Goal: Information Seeking & Learning: Learn about a topic

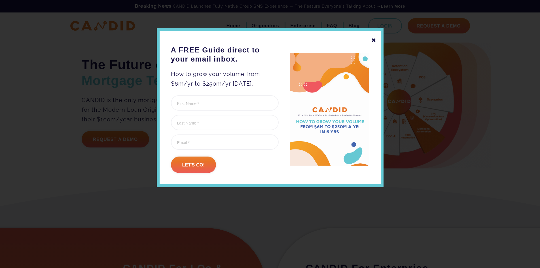
click at [371, 42] on div "✖" at bounding box center [373, 40] width 5 height 10
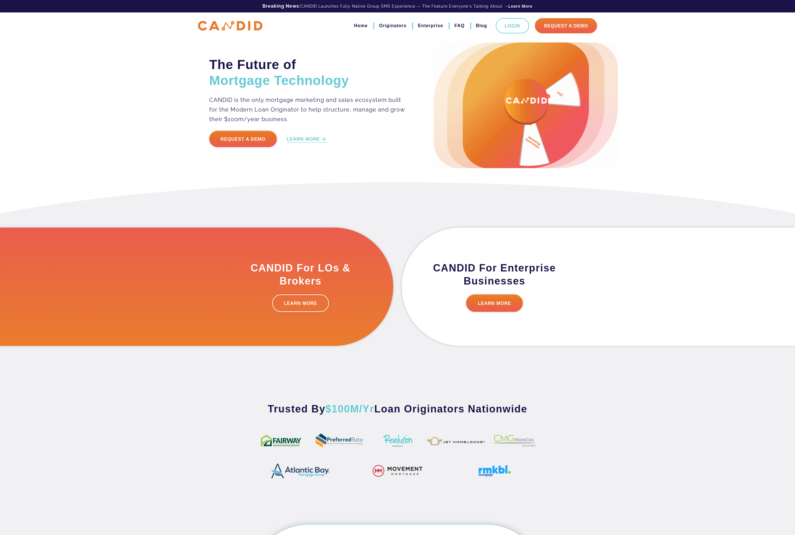
click at [539, 67] on div "The Future of Mortgage Technology CANDID is the only mortgage marketing and sal…" at bounding box center [397, 91] width 795 height 182
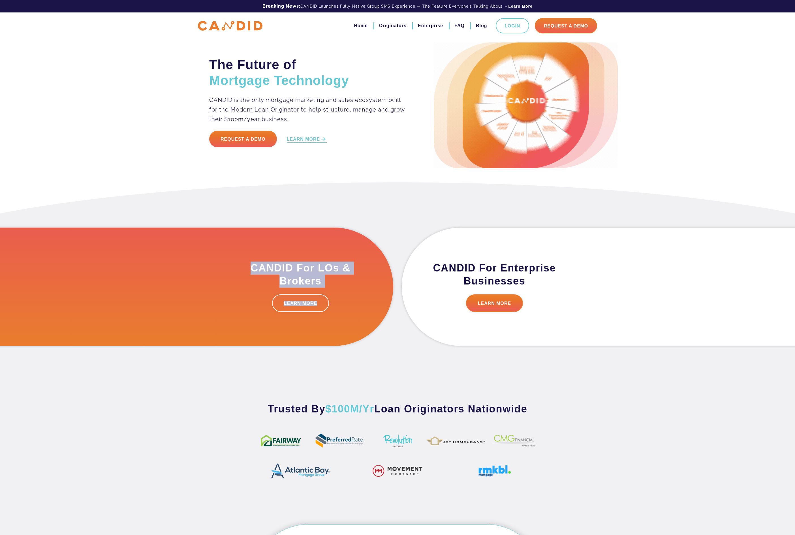
drag, startPoint x: 373, startPoint y: 251, endPoint x: 424, endPoint y: 292, distance: 65.2
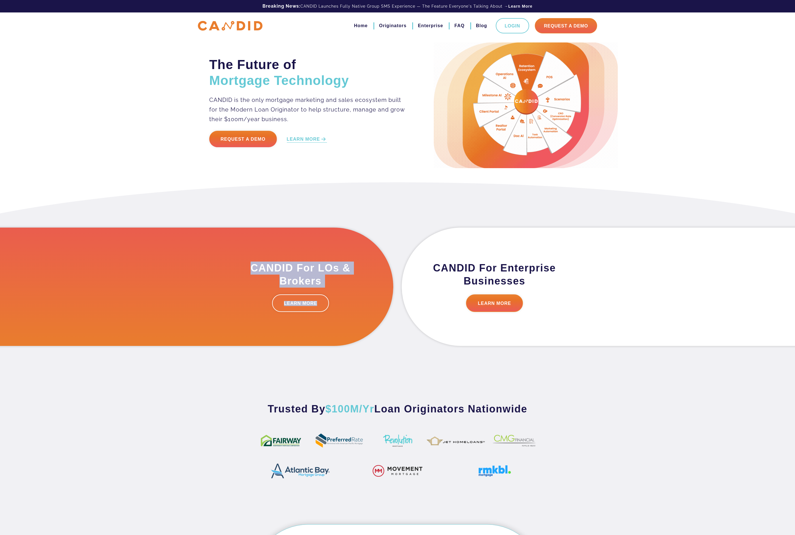
click at [424, 267] on div "CANDID For LOs & Brokers LEARN MORE CANDID For Enterprise Businesses LEARN MORE" at bounding box center [397, 280] width 348 height 133
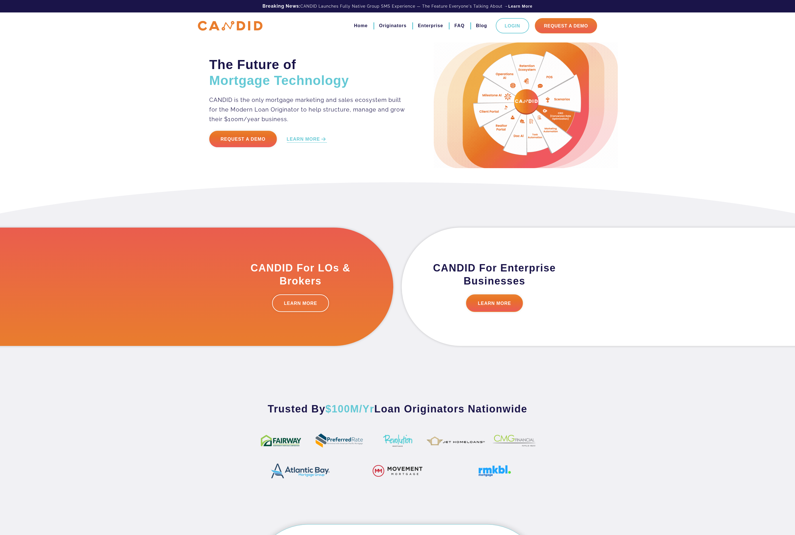
click at [309, 267] on div "CANDID For LOs & Brokers LEARN MORE" at bounding box center [311, 287] width 166 height 118
drag, startPoint x: 246, startPoint y: 263, endPoint x: 330, endPoint y: 287, distance: 87.1
click at [330, 267] on h3 "CANDID For LOs & Brokers" at bounding box center [300, 275] width 129 height 26
copy h3 "CANDID For LOs & Brokers"
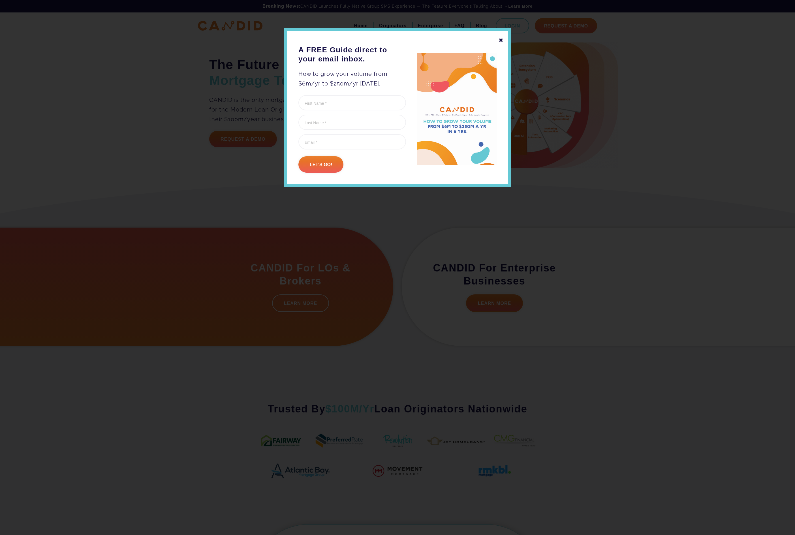
click at [502, 42] on div "✖" at bounding box center [501, 40] width 5 height 10
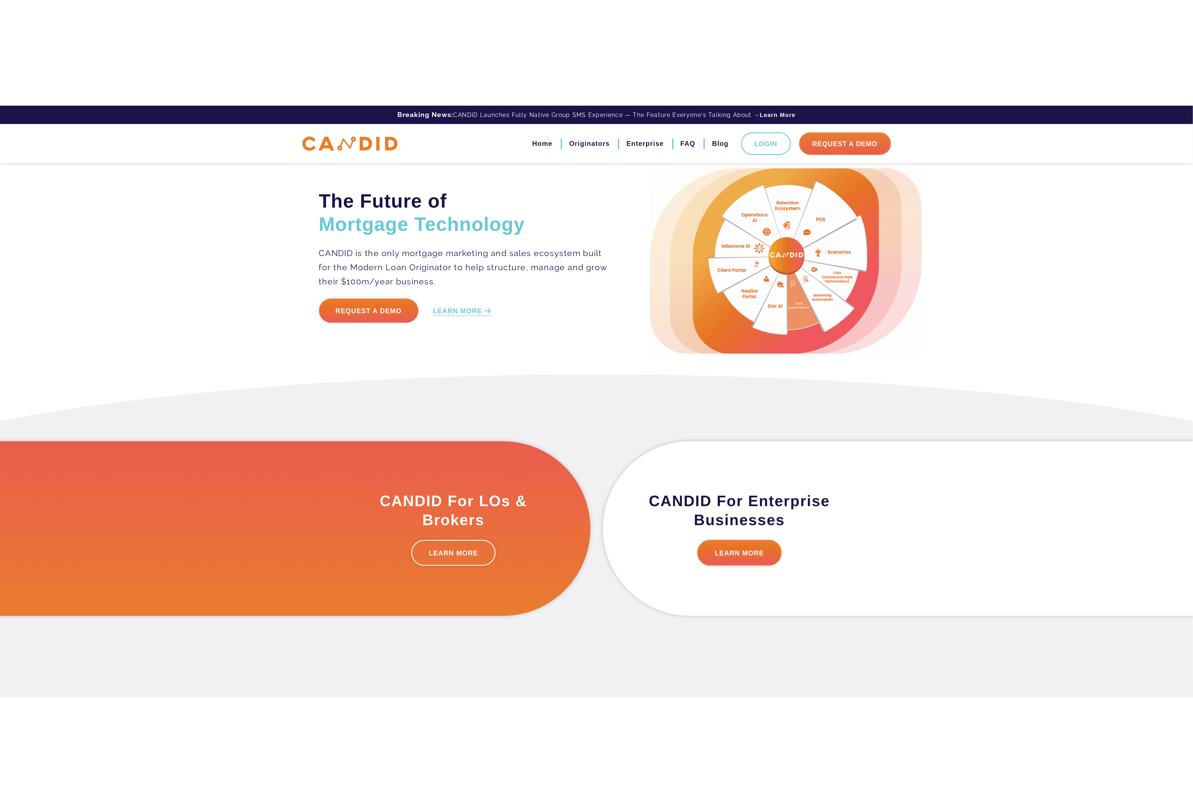
scroll to position [42, 0]
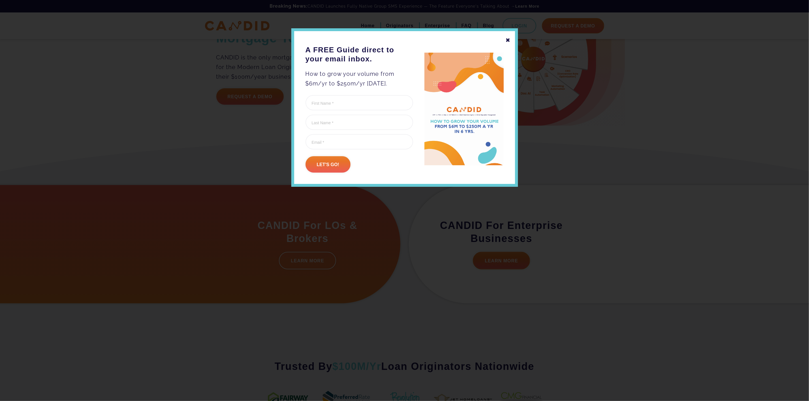
click at [506, 41] on div "✖" at bounding box center [508, 40] width 5 height 10
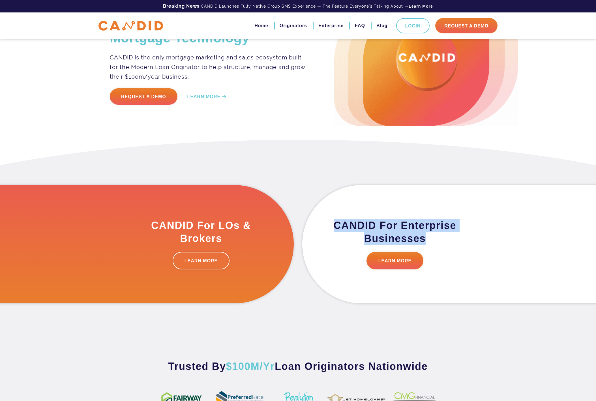
drag, startPoint x: 357, startPoint y: 222, endPoint x: 457, endPoint y: 241, distance: 102.1
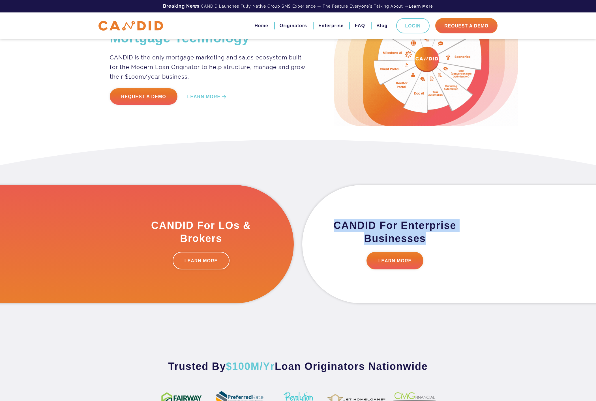
click at [457, 241] on h3 "CANDID For Enterprise Businesses" at bounding box center [395, 232] width 129 height 26
copy h3 "CANDID For Enterprise Businesses"
click at [466, 172] on div "CANDID For LOs & Brokers LEARN MORE CANDID For Enterprise Businesses LEARN MORE" at bounding box center [298, 237] width 348 height 133
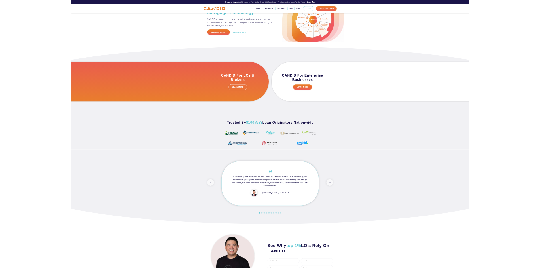
scroll to position [0, 0]
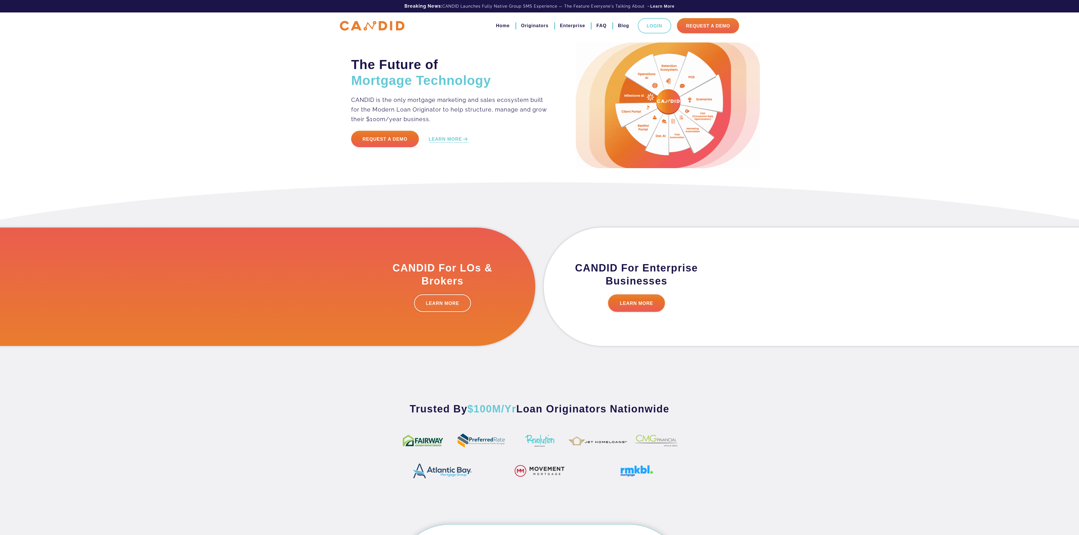
click at [887, 192] on section "CANDID For LOs & Brokers LEARN MORE CANDID For Enterprise Businesses LEARN MORE" at bounding box center [539, 278] width 1079 height 192
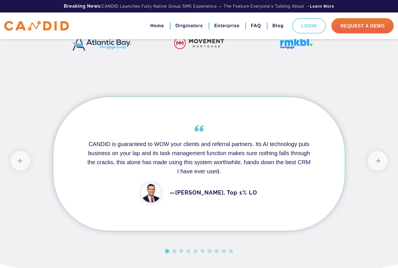
scroll to position [440, 0]
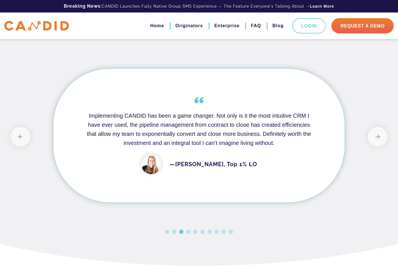
drag, startPoint x: 226, startPoint y: 121, endPoint x: 219, endPoint y: 117, distance: 7.9
click at [226, 121] on div "Implementing CANDID has been a game changer. Not only is it the most intuitive …" at bounding box center [199, 135] width 292 height 134
click at [191, 110] on div "Implementing CANDID has been a game changer. Not only is it the most intuitive …" at bounding box center [199, 135] width 292 height 134
click at [192, 110] on div "Implementing CANDID has been a game changer. Not only is it the most intuitive …" at bounding box center [199, 135] width 292 height 134
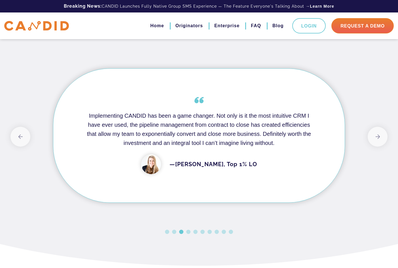
drag, startPoint x: 159, startPoint y: 187, endPoint x: 172, endPoint y: 191, distance: 13.8
click at [161, 174] on img at bounding box center [151, 164] width 20 height 20
click at [172, 144] on h4 "Implementing CANDID has been a game changer. Not only is it the most intuitive …" at bounding box center [199, 129] width 226 height 36
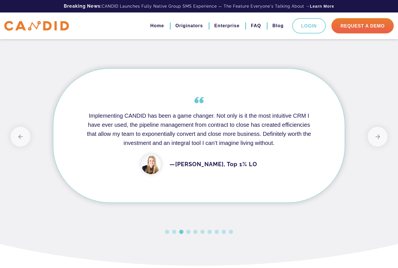
drag, startPoint x: 113, startPoint y: 125, endPoint x: 108, endPoint y: 126, distance: 4.9
click at [113, 125] on h4 "Implementing CANDID has been a game changer. Not only is it the most intuitive …" at bounding box center [199, 129] width 226 height 36
drag, startPoint x: 96, startPoint y: 128, endPoint x: 228, endPoint y: 160, distance: 135.7
click at [224, 147] on h4 "Implementing CANDID has been a game changer. Not only is it the most intuitive …" at bounding box center [199, 129] width 226 height 36
click at [370, 145] on button "Next" at bounding box center [377, 137] width 20 height 20
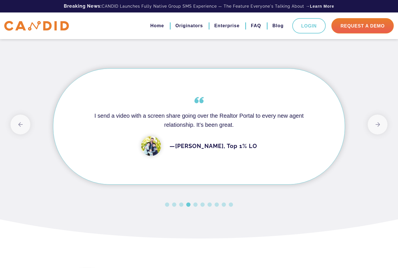
click at [372, 147] on div "Previous CANDID is guaranteed to WOW your clients and referral partners. Its AI…" at bounding box center [198, 132] width 377 height 156
click at [373, 134] on button "Next" at bounding box center [377, 124] width 20 height 20
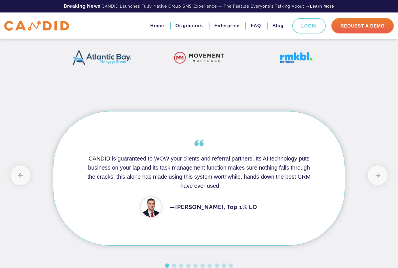
scroll to position [446, 0]
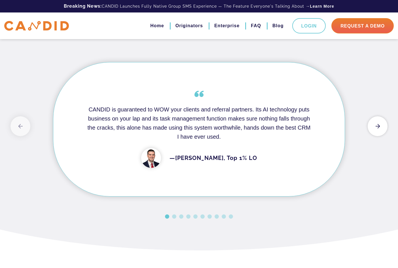
click at [379, 136] on button "Next" at bounding box center [377, 126] width 20 height 20
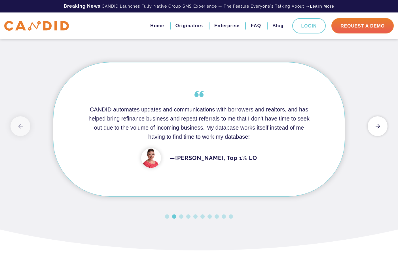
click at [379, 136] on button "Next" at bounding box center [377, 126] width 20 height 20
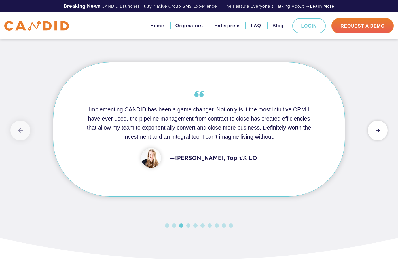
click at [379, 140] on button "Next" at bounding box center [377, 130] width 20 height 20
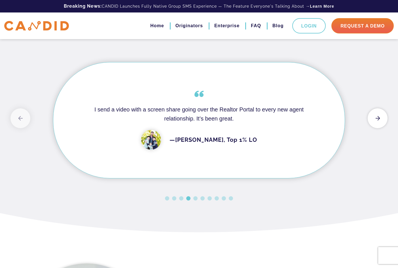
click at [379, 145] on div "Previous CANDID is guaranteed to WOW your clients and referral partners. Its AI…" at bounding box center [198, 126] width 377 height 156
click at [379, 128] on button "Next" at bounding box center [377, 118] width 20 height 20
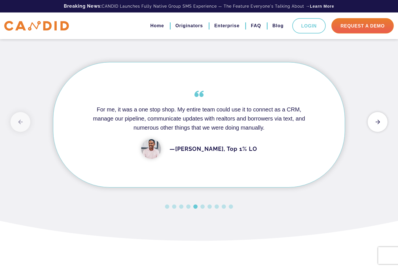
click at [379, 132] on button "Next" at bounding box center [377, 122] width 20 height 20
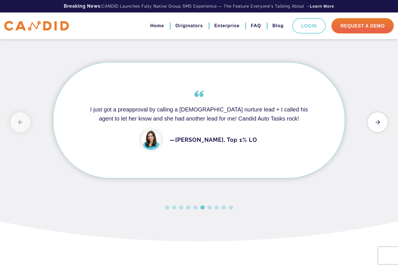
click at [379, 132] on button "Next" at bounding box center [377, 122] width 20 height 20
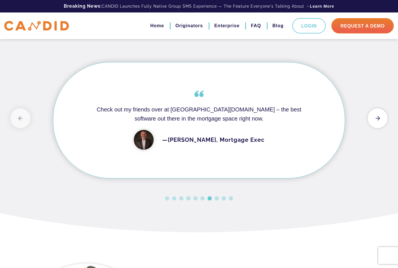
click at [380, 128] on button "Next" at bounding box center [377, 118] width 20 height 20
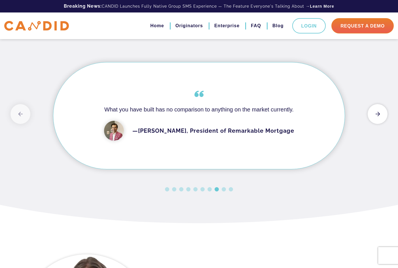
click at [380, 124] on button "Next" at bounding box center [377, 114] width 20 height 20
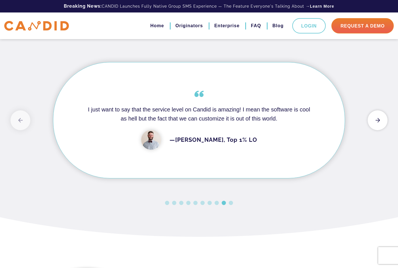
click at [380, 130] on button "Next" at bounding box center [377, 120] width 20 height 20
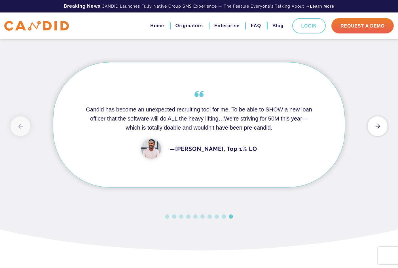
click at [380, 133] on button "Next" at bounding box center [377, 126] width 20 height 20
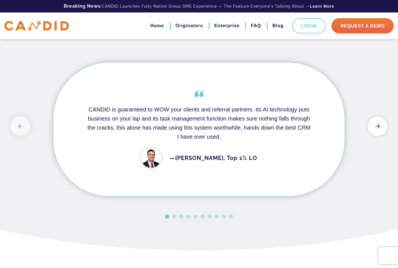
click at [380, 133] on button "Next" at bounding box center [377, 126] width 20 height 20
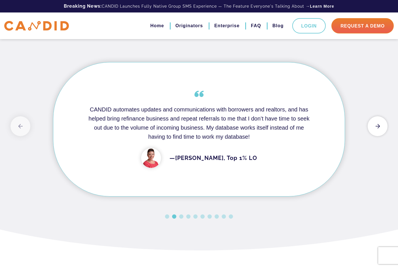
click at [380, 133] on button "Next" at bounding box center [377, 126] width 20 height 20
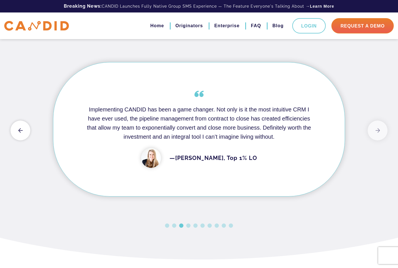
click at [29, 140] on button "Previous" at bounding box center [20, 130] width 20 height 20
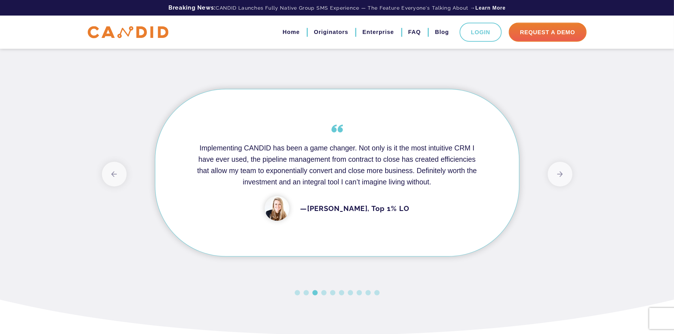
scroll to position [510, 0]
